Goal: Navigation & Orientation: Find specific page/section

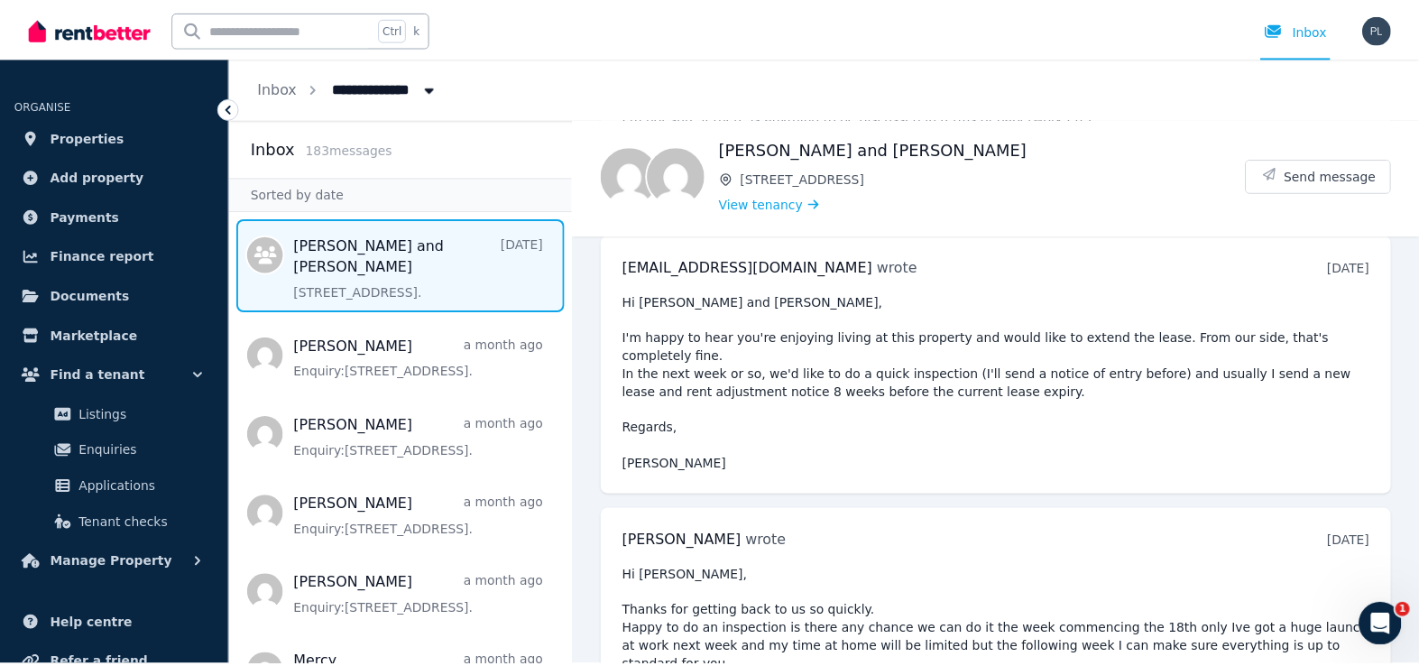
scroll to position [408, 0]
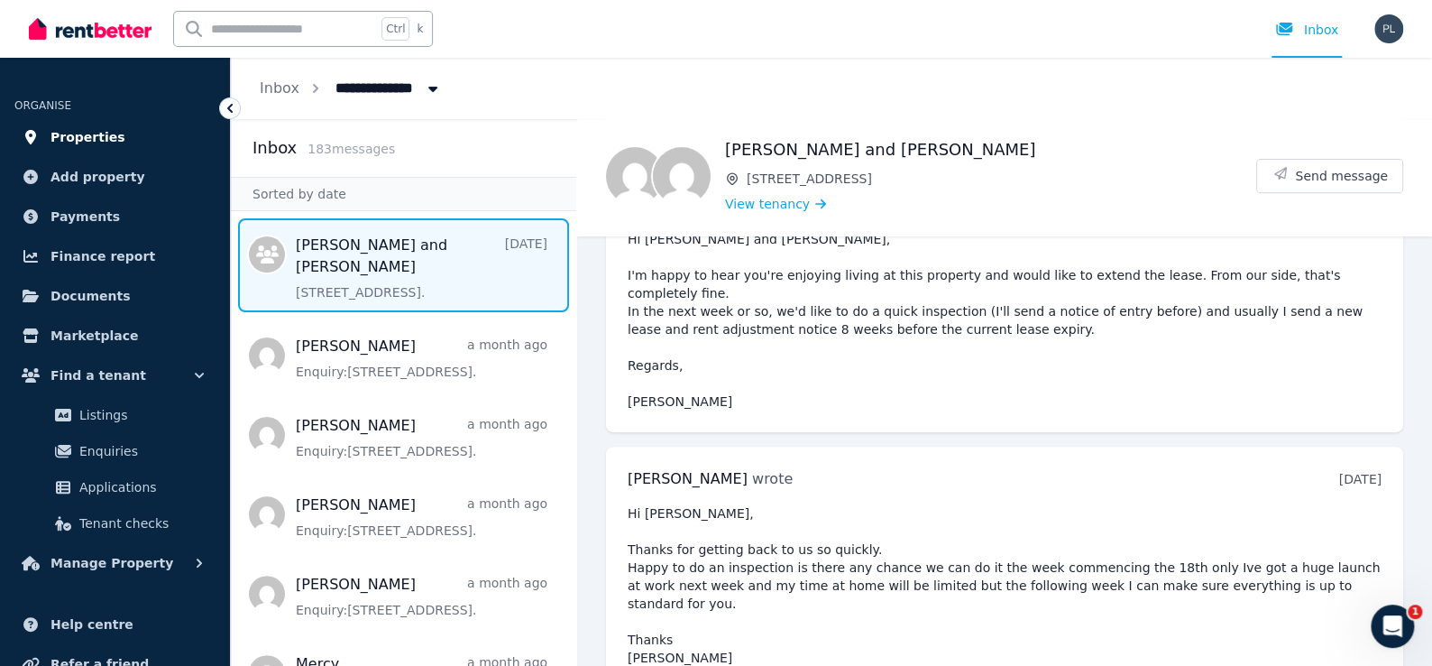
click at [61, 126] on span "Properties" at bounding box center [88, 137] width 75 height 22
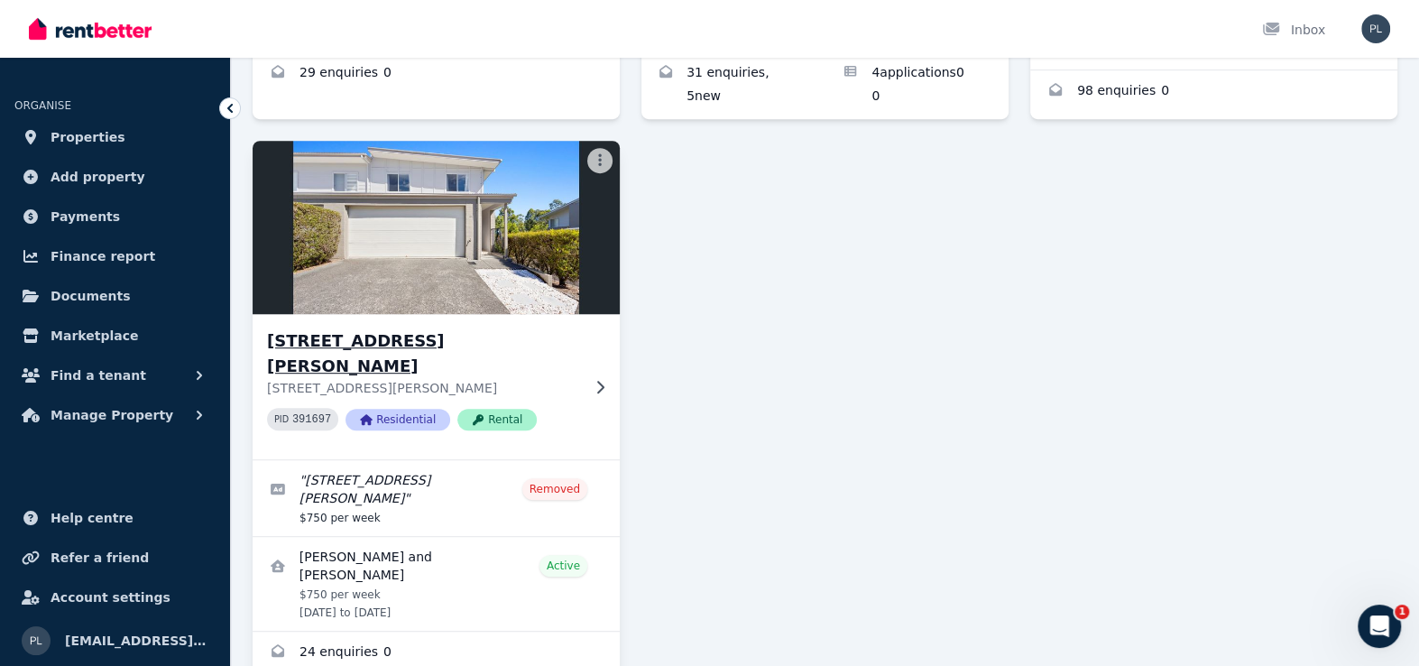
scroll to position [644, 0]
